Goal: Find specific page/section: Find specific page/section

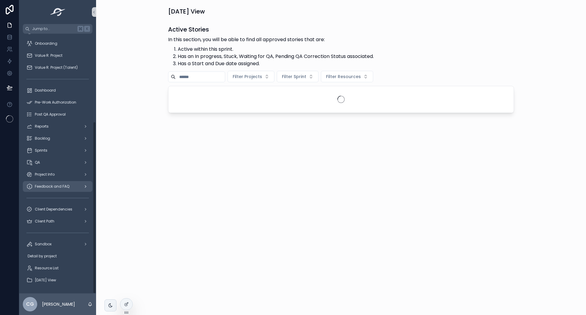
scroll to position [132, 0]
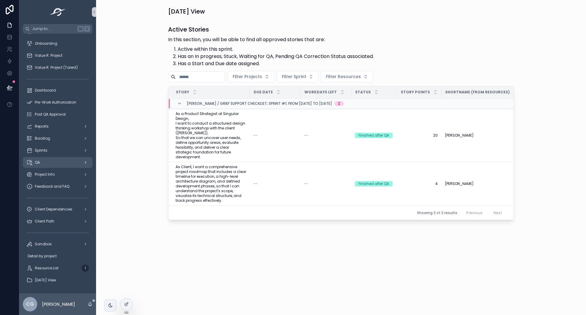
click at [61, 161] on div "QA" at bounding box center [57, 163] width 62 height 10
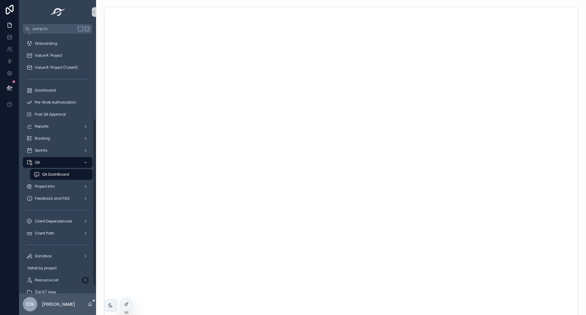
click at [68, 176] on span "QA DashBoard" at bounding box center [55, 174] width 27 height 5
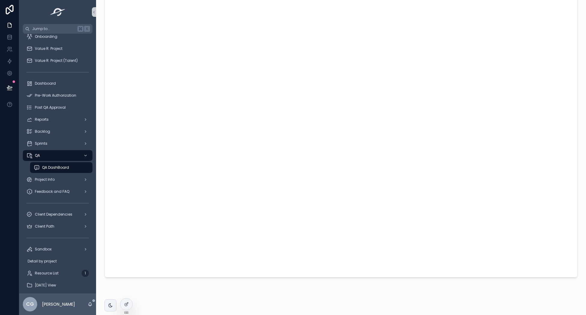
scroll to position [58, 0]
click at [129, 292] on div at bounding box center [127, 292] width 10 height 10
